Goal: Transaction & Acquisition: Purchase product/service

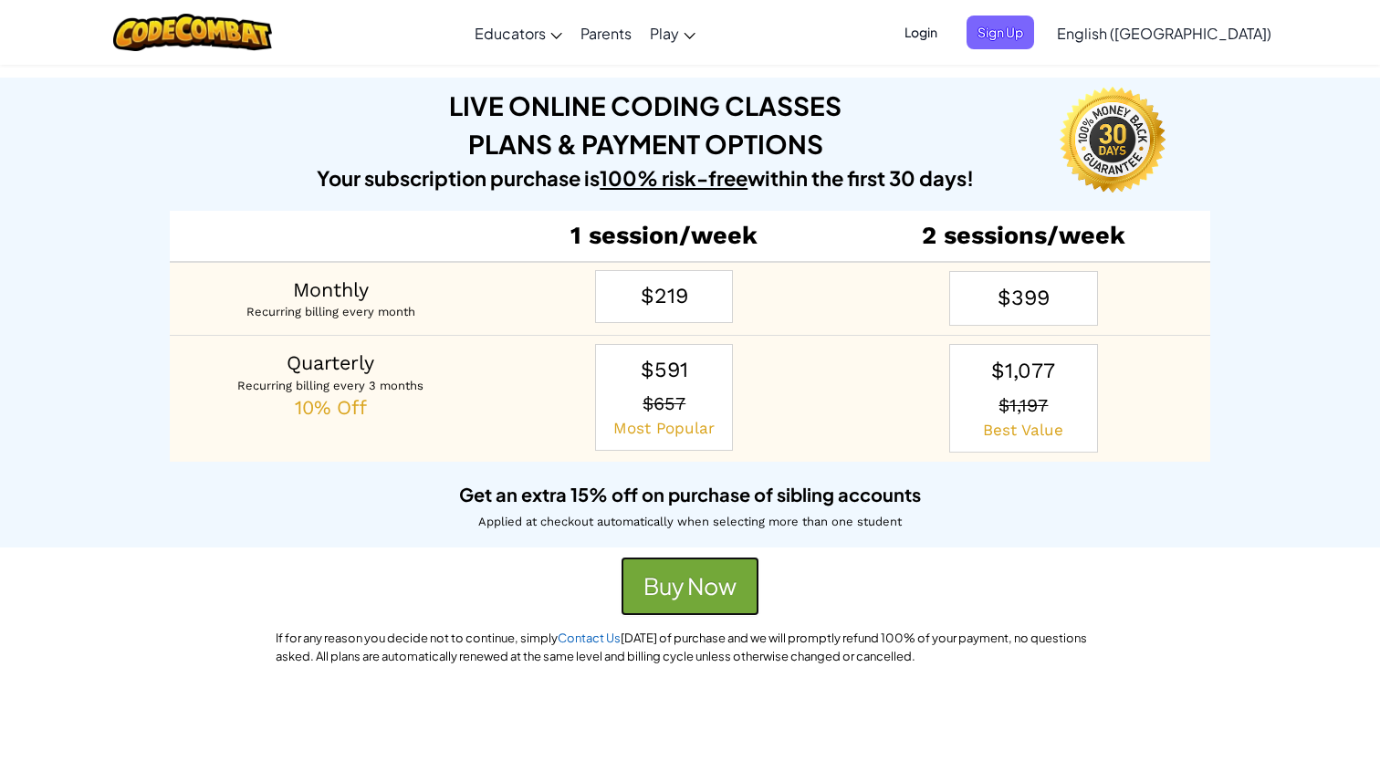
click at [707, 600] on button "Buy Now" at bounding box center [690, 587] width 139 height 60
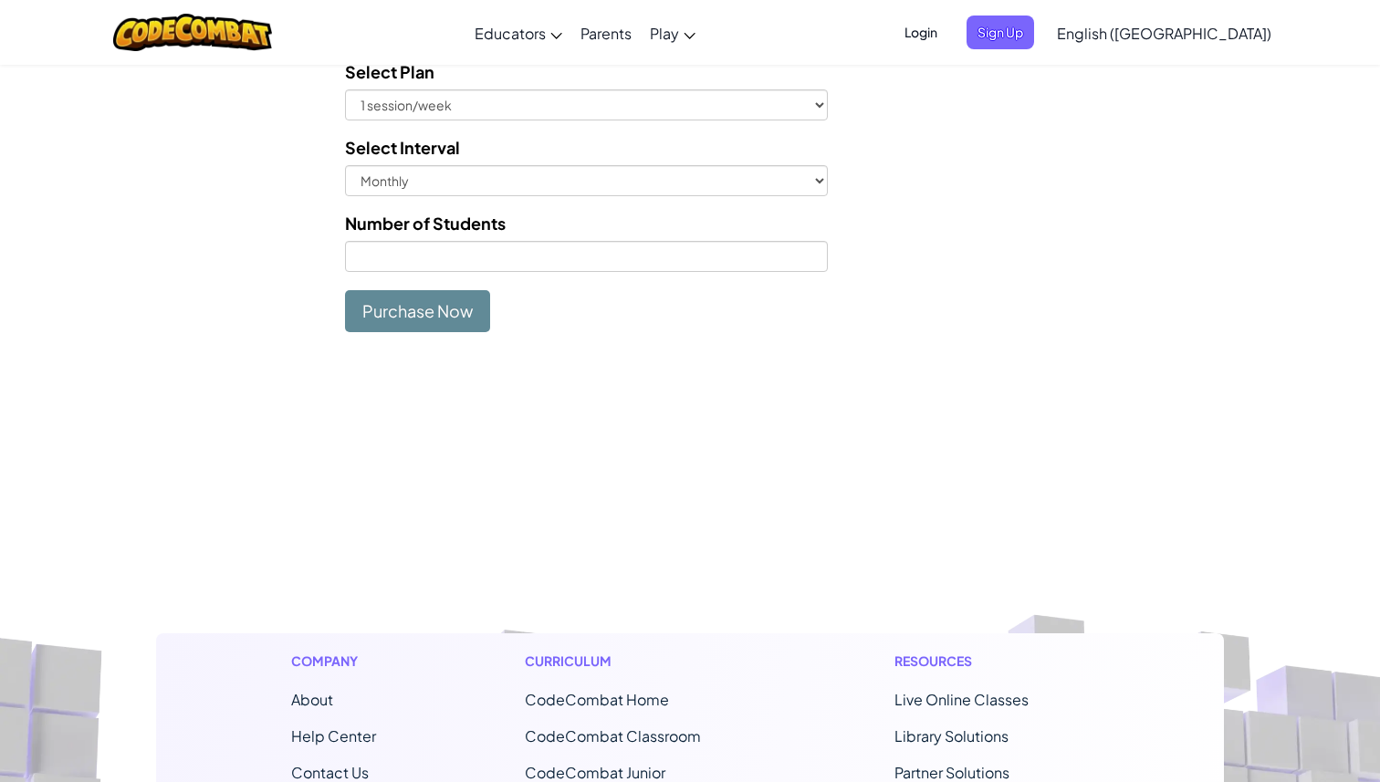
scroll to position [435, 0]
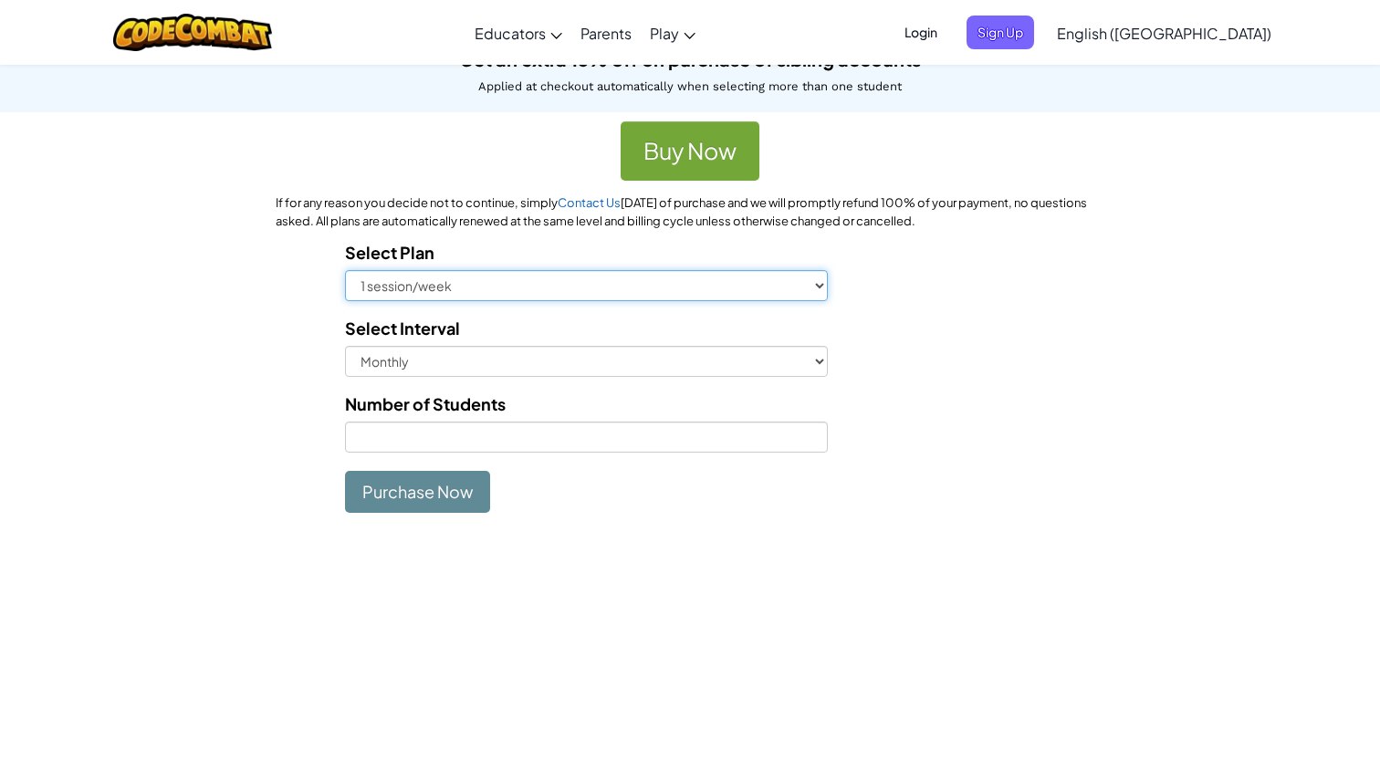
click at [541, 300] on select "1 session/week 2 sessions/week" at bounding box center [586, 285] width 483 height 31
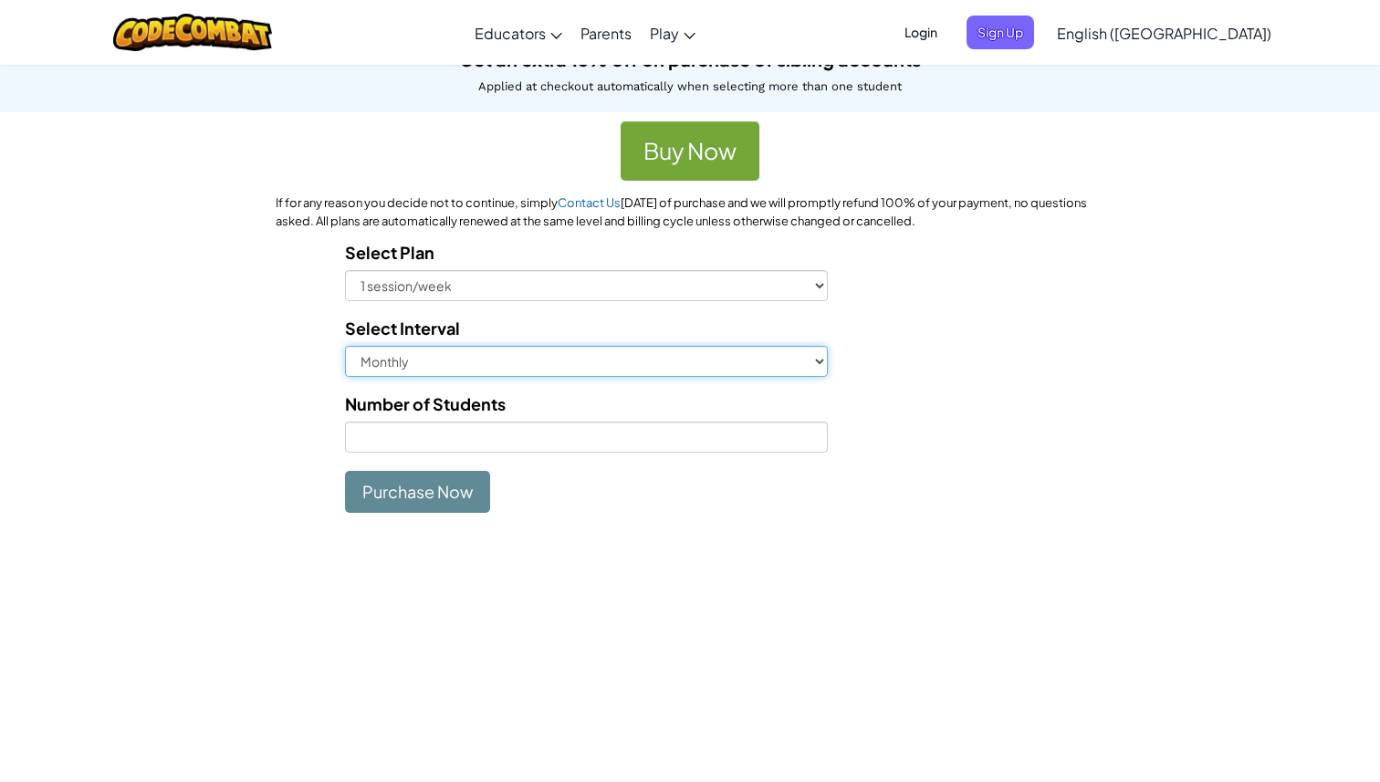
click at [545, 355] on select "Monthly Quarterly" at bounding box center [586, 361] width 483 height 31
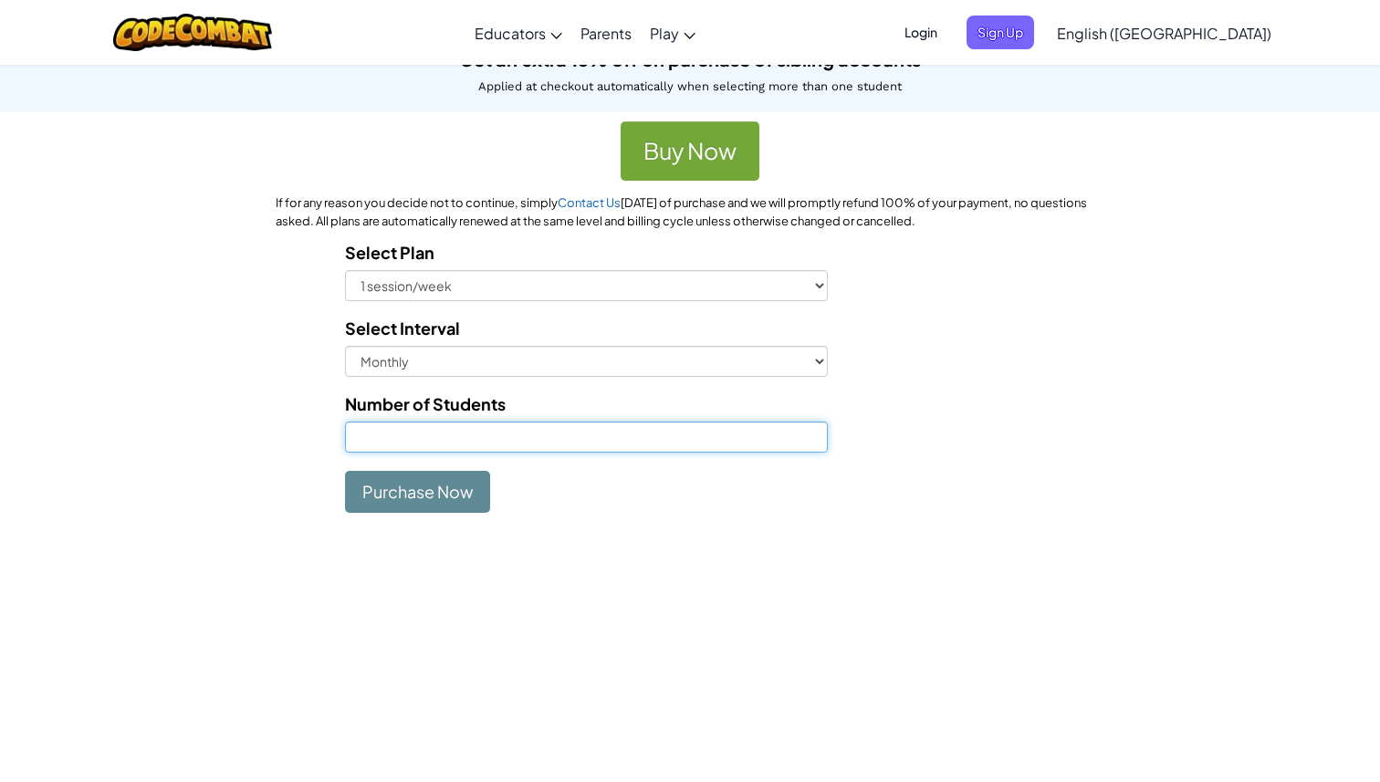
click at [545, 435] on input "Number of Students" at bounding box center [586, 437] width 483 height 31
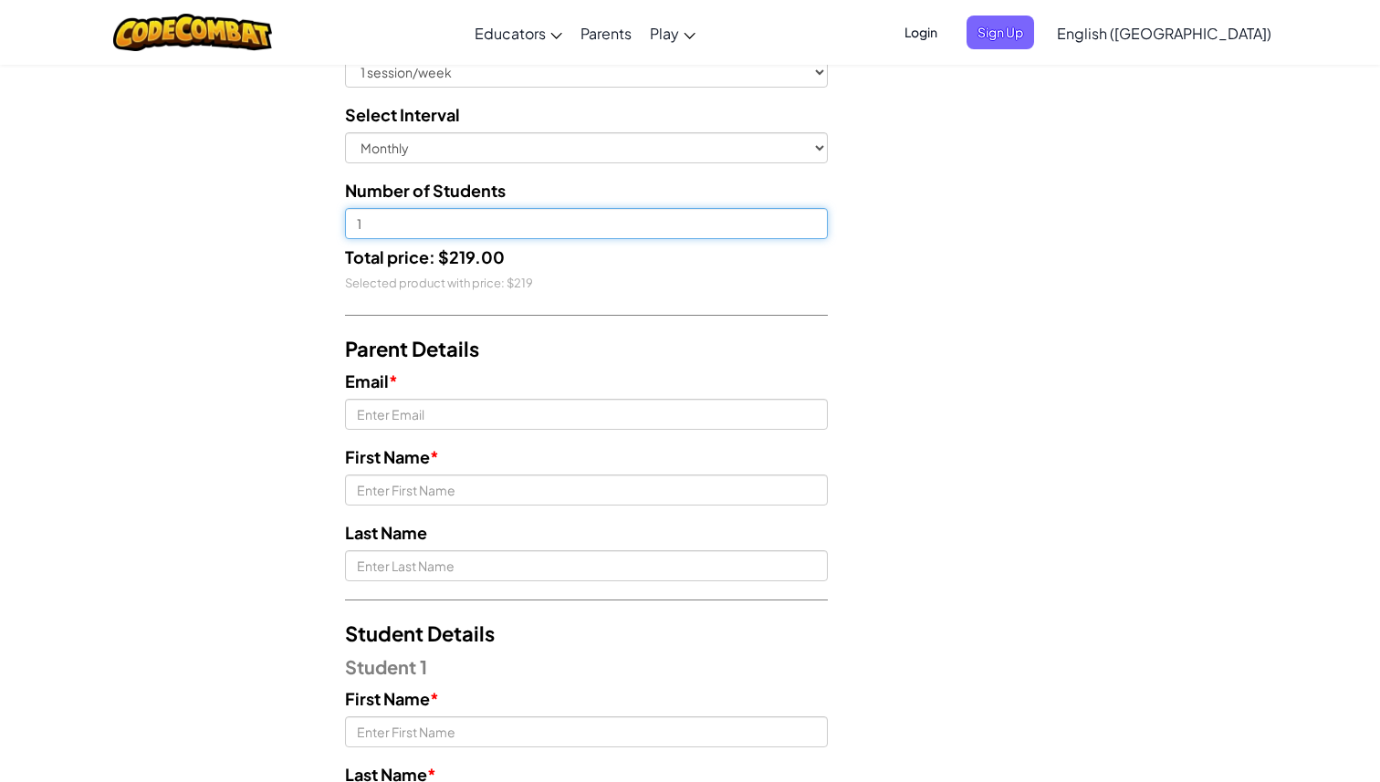
scroll to position [717, 0]
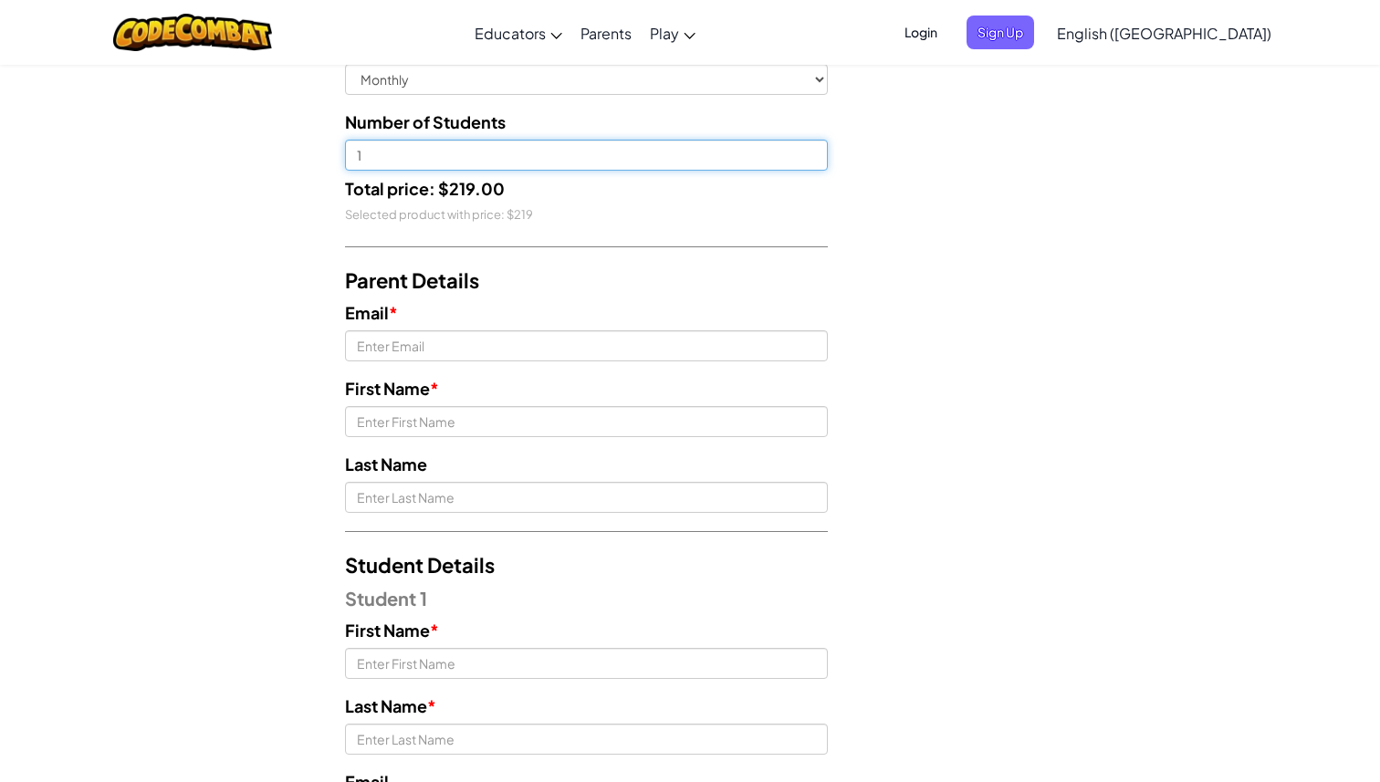
type input "1"
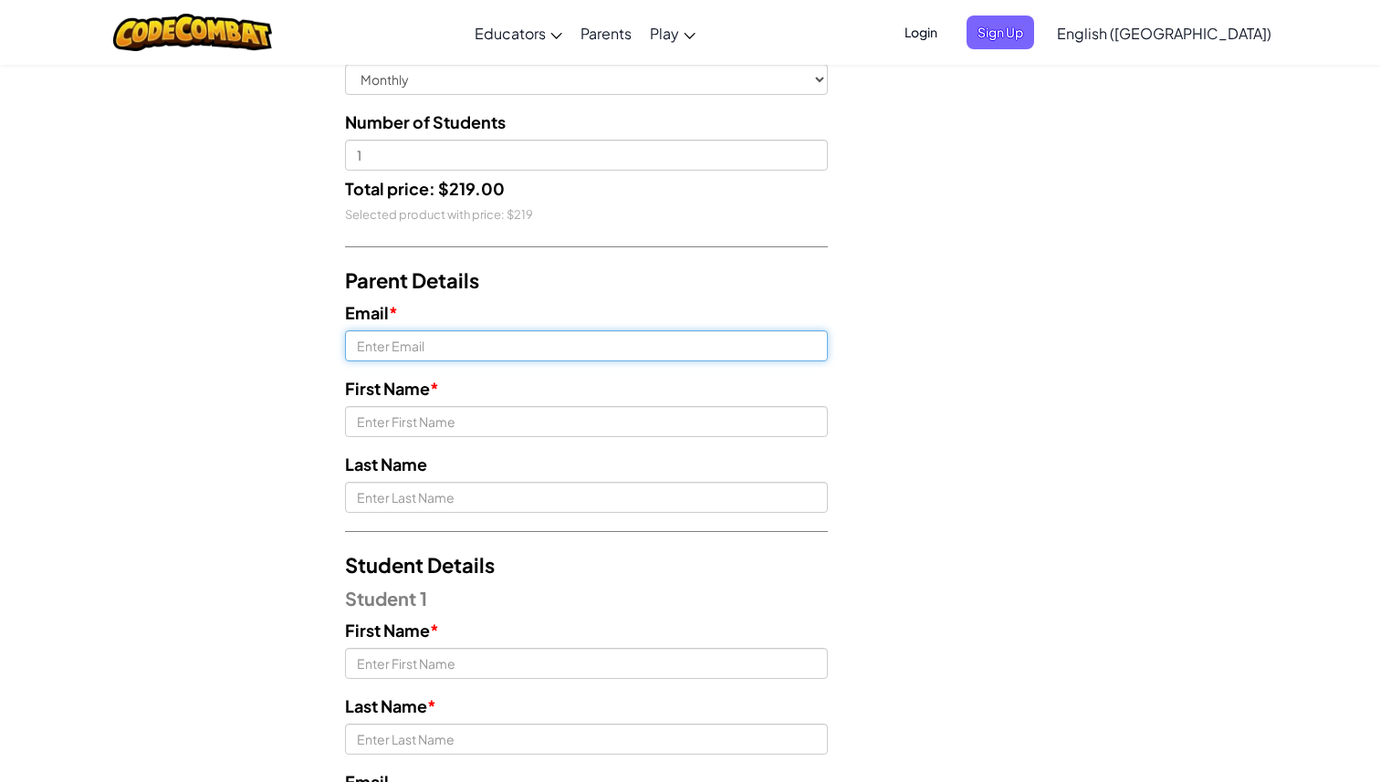
click at [466, 351] on input "Email *" at bounding box center [586, 345] width 483 height 31
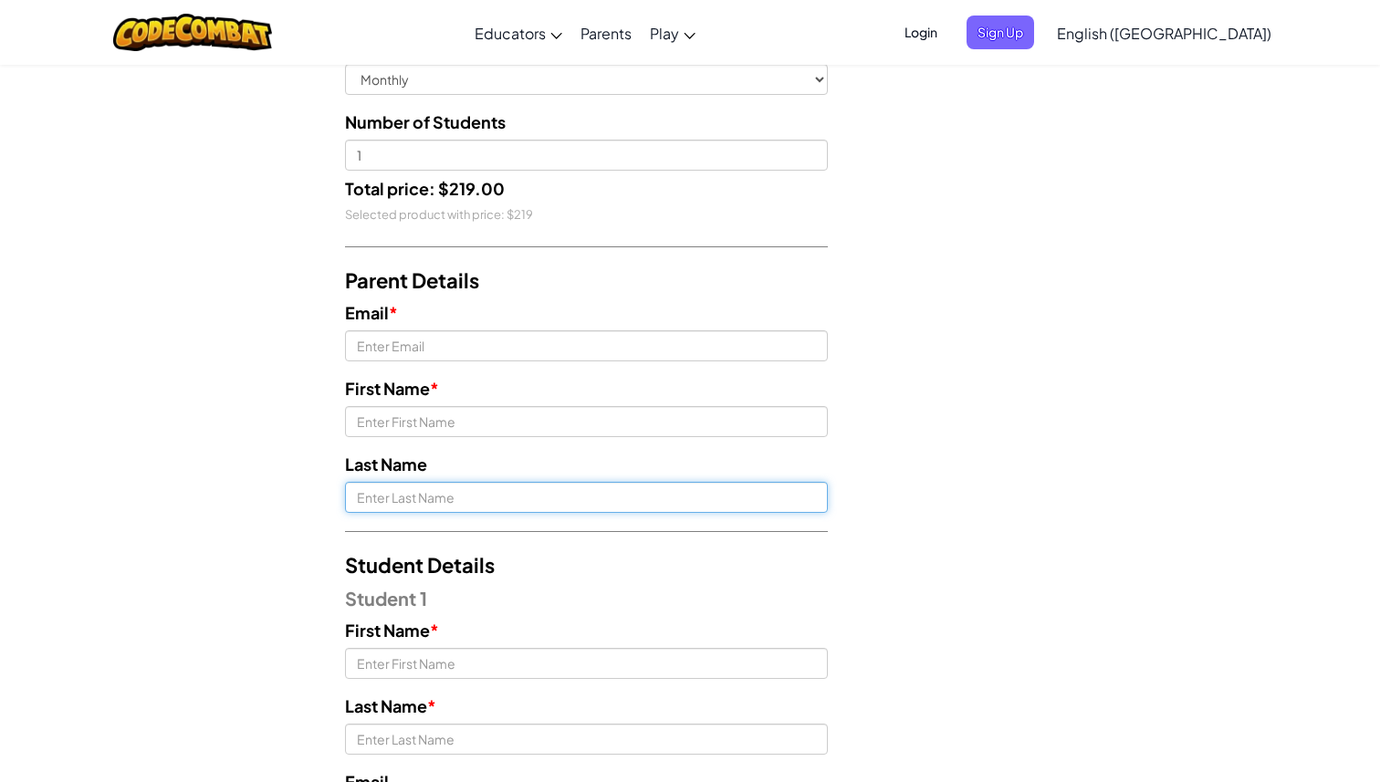
click at [492, 506] on input "Last Name" at bounding box center [586, 497] width 483 height 31
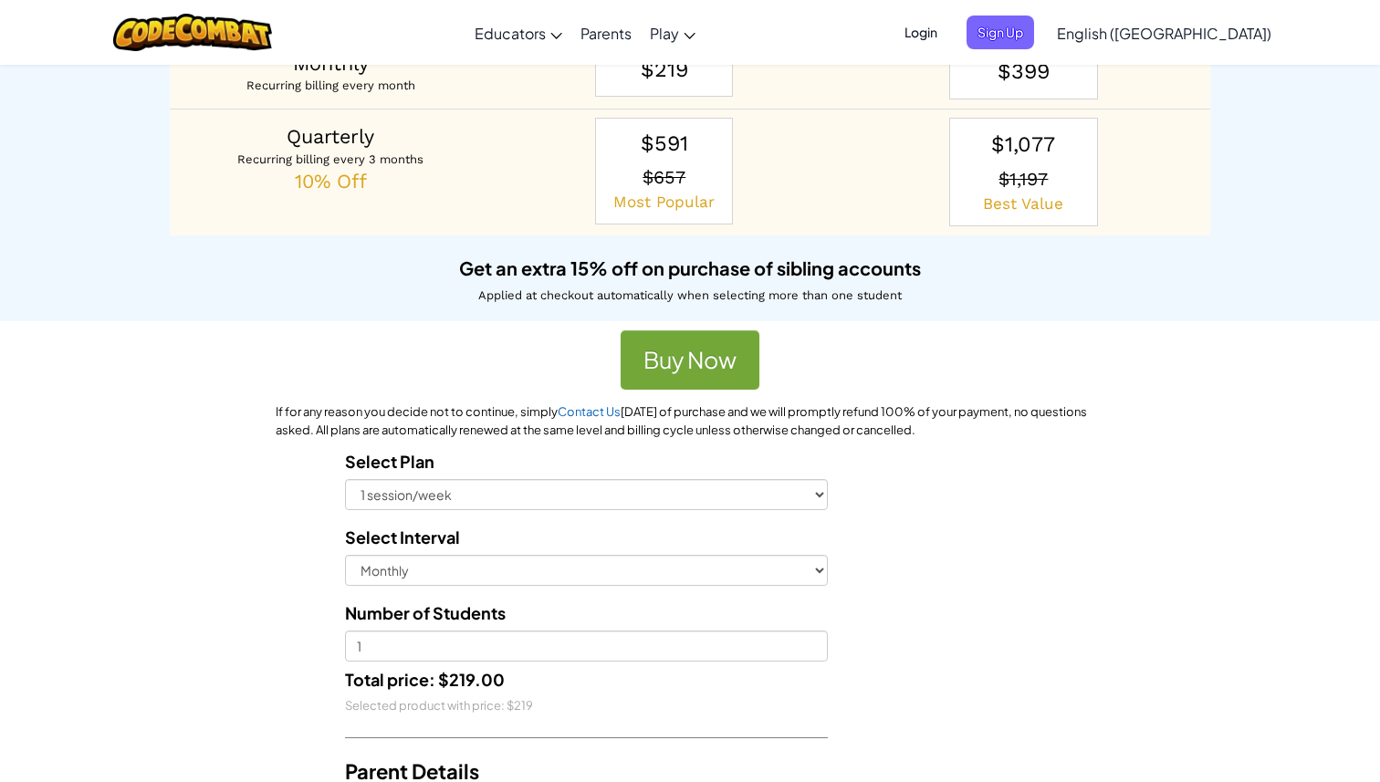
scroll to position [0, 0]
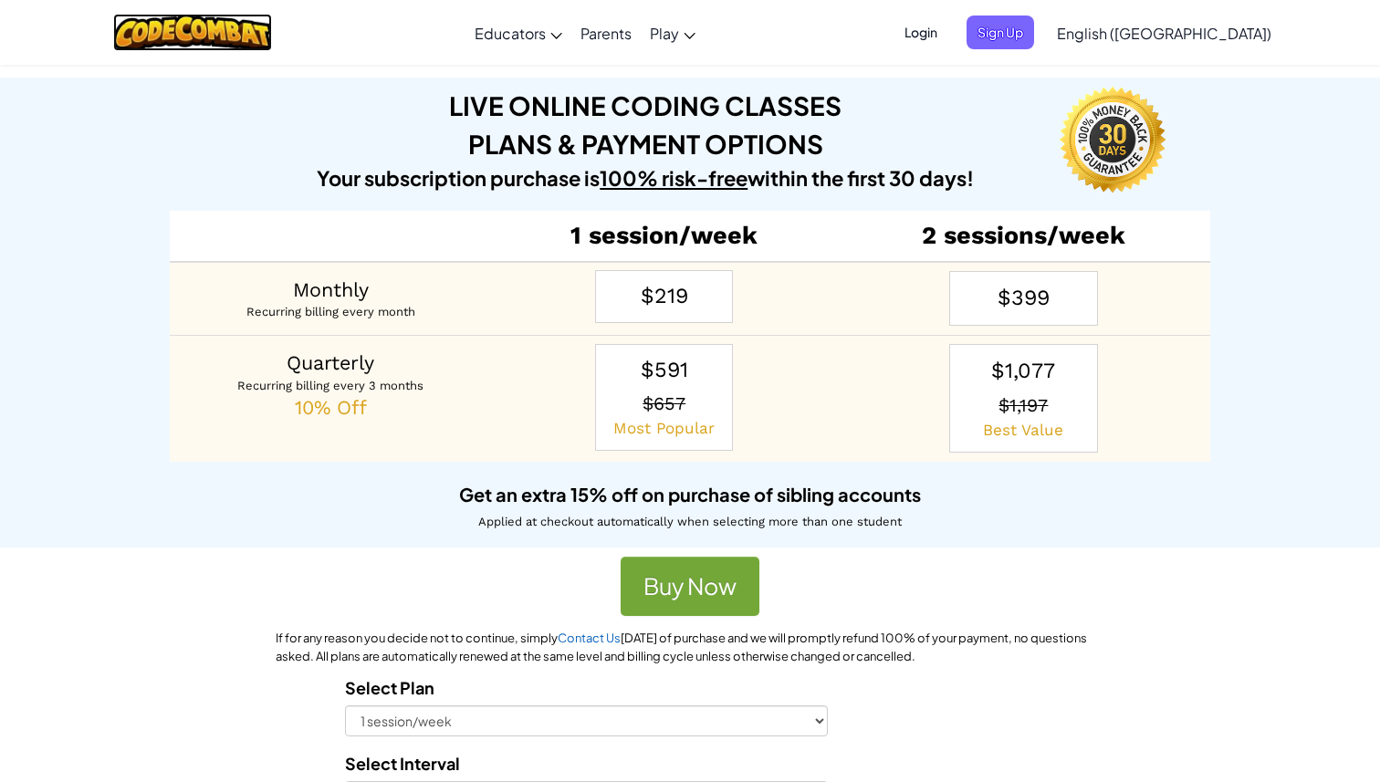
click at [270, 36] on img at bounding box center [193, 32] width 160 height 37
